Goal: Information Seeking & Learning: Learn about a topic

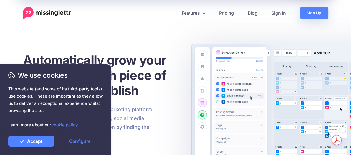
click at [138, 111] on p "Missinglettr is an all-in-one social marketing platform that turns your content…" at bounding box center [87, 123] width 129 height 36
click at [138, 110] on p "Missinglettr is an all-in-one social marketing platform that turns your content…" at bounding box center [87, 123] width 129 height 36
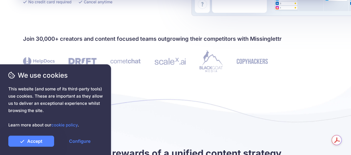
scroll to position [195, 0]
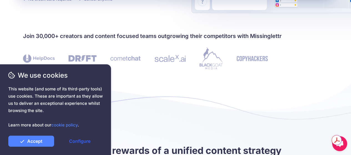
click at [77, 140] on link "Configure" at bounding box center [80, 141] width 46 height 11
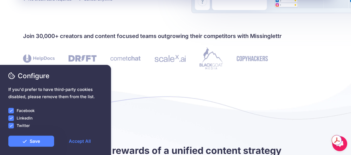
click at [12, 111] on ins at bounding box center [11, 111] width 6 height 6
click at [12, 118] on ins at bounding box center [11, 118] width 6 height 6
click at [12, 123] on div "Configure If you'd prefer to have third-party cookies disabled, please remove t…" at bounding box center [55, 109] width 94 height 76
click at [12, 127] on ins at bounding box center [11, 126] width 6 height 6
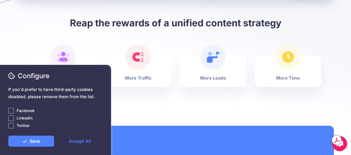
scroll to position [323, 0]
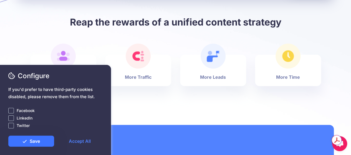
click at [35, 144] on link "Save" at bounding box center [31, 141] width 46 height 11
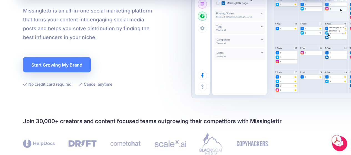
scroll to position [0, 0]
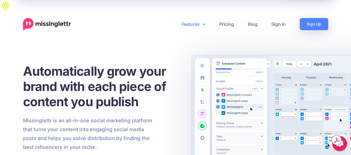
click at [194, 18] on link "Features" at bounding box center [193, 24] width 37 height 12
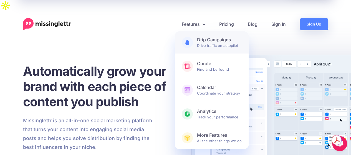
click at [195, 32] on link "Drip Campaigns Drive traffic on autopilot" at bounding box center [212, 42] width 74 height 22
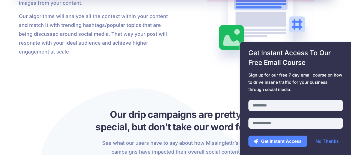
scroll to position [908, 0]
